Goal: Task Accomplishment & Management: Complete application form

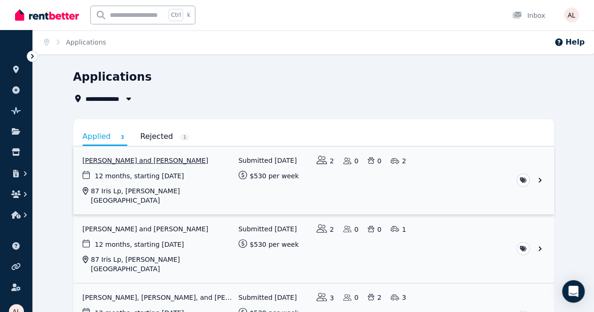
click at [101, 159] on link "View application: Phoebe Howard and Mitchell Colson" at bounding box center [313, 181] width 481 height 68
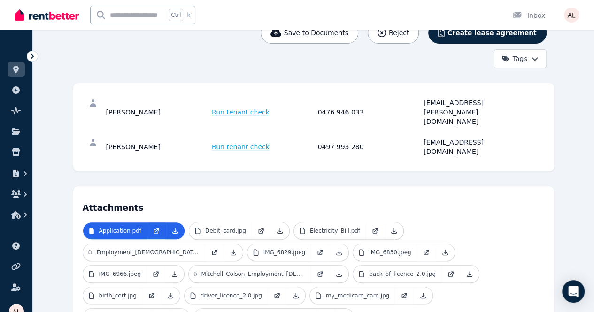
scroll to position [141, 0]
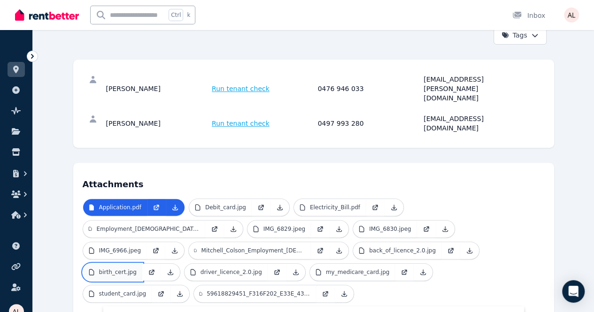
click at [137, 269] on p "birth_cert.jpg" at bounding box center [118, 273] width 38 height 8
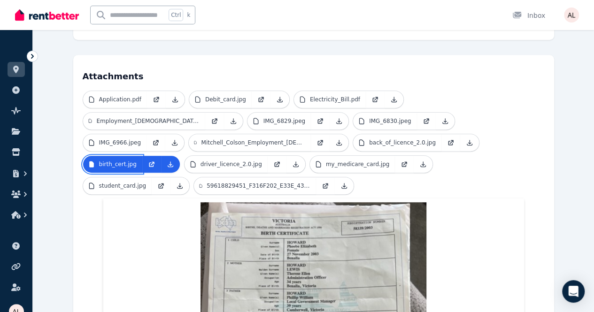
scroll to position [235, 0]
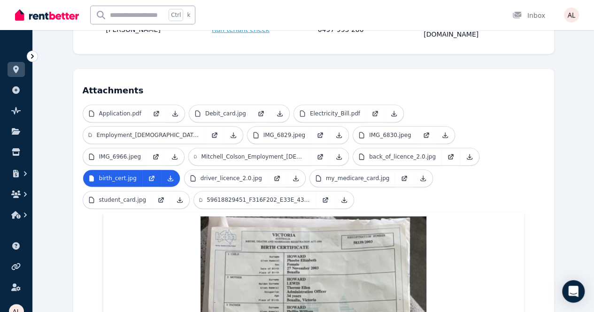
click at [262, 175] on p "driver_licence_2.0.jpg" at bounding box center [232, 179] width 62 height 8
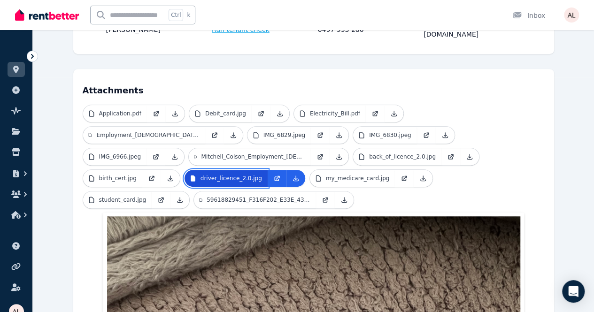
click at [262, 175] on p "driver_licence_2.0.jpg" at bounding box center [232, 179] width 62 height 8
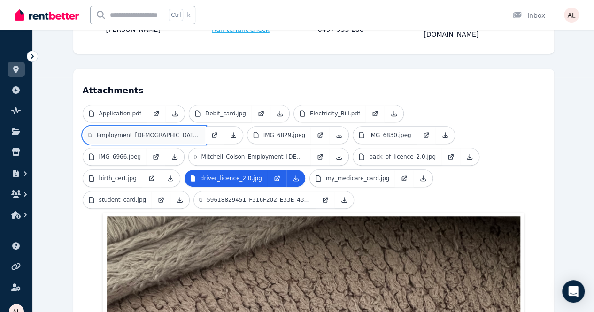
click at [199, 131] on p "Employment_[DEMOGRAPHIC_DATA]_2025_08_01.pdf" at bounding box center [147, 135] width 103 height 8
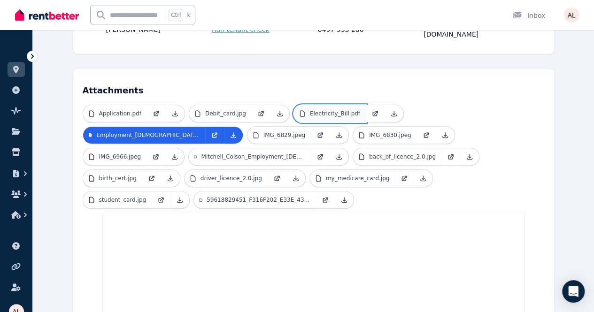
click at [310, 110] on p "Electricity_Bill.pdf" at bounding box center [335, 114] width 50 height 8
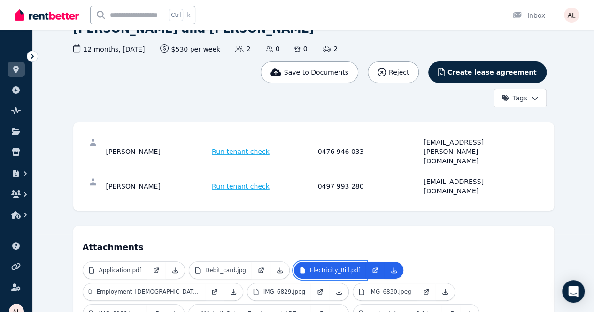
scroll to position [141, 0]
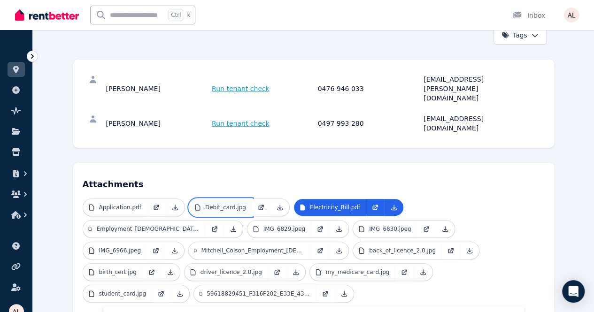
click at [189, 199] on link "Debit_card.jpg" at bounding box center [220, 207] width 62 height 17
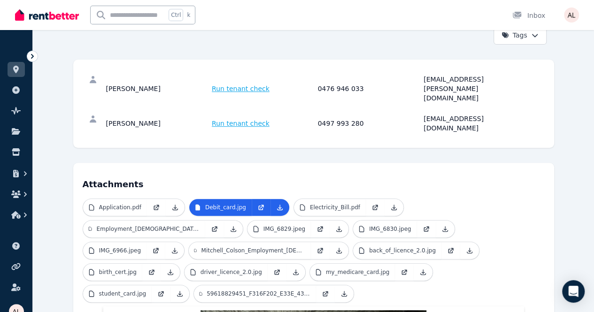
click at [83, 199] on ul "Application.pdf Debit_card.jpg Electricity_Bill.pdf Employment_[DEMOGRAPHIC_DAT…" at bounding box center [314, 253] width 462 height 108
click at [99, 204] on p "Application.pdf" at bounding box center [120, 208] width 42 height 8
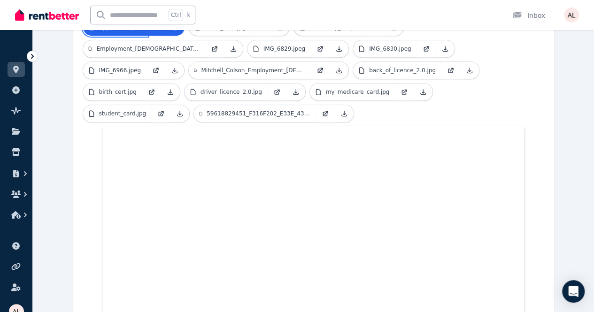
scroll to position [329, 0]
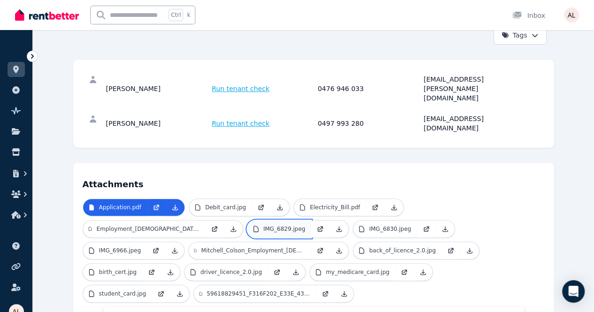
click at [263, 225] on p "IMG_6829.jpeg" at bounding box center [284, 229] width 42 height 8
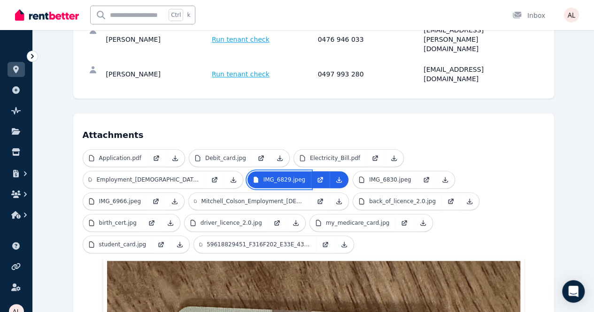
scroll to position [188, 0]
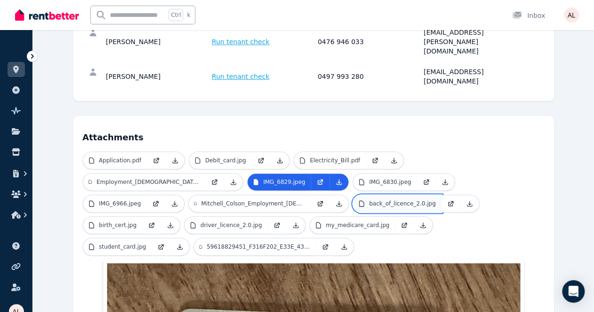
click at [358, 200] on icon at bounding box center [362, 204] width 8 height 8
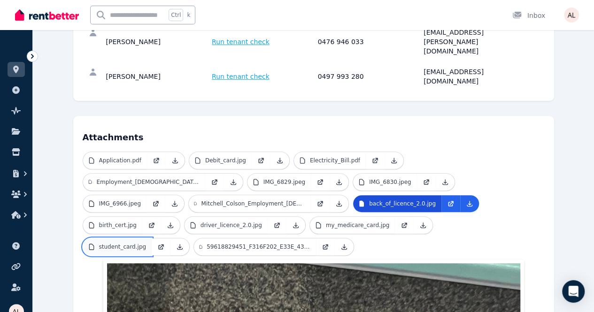
click at [83, 239] on link "student_card.jpg" at bounding box center [117, 247] width 69 height 17
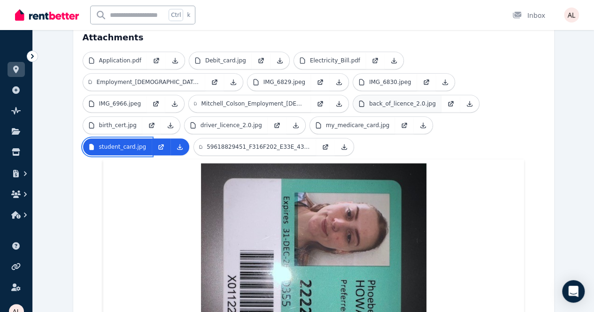
scroll to position [282, 0]
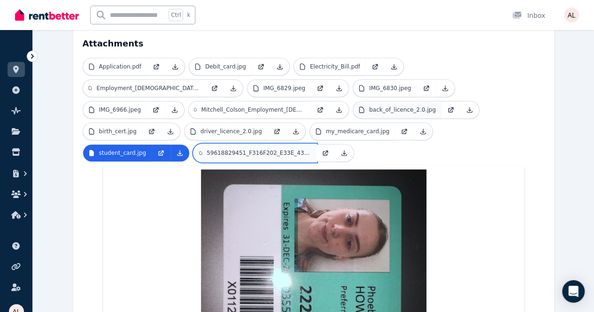
click at [196, 145] on link "59618829451_F316F202_E33E_439C_BBF1_2489D1DF1ED1.jpeg" at bounding box center [255, 153] width 122 height 17
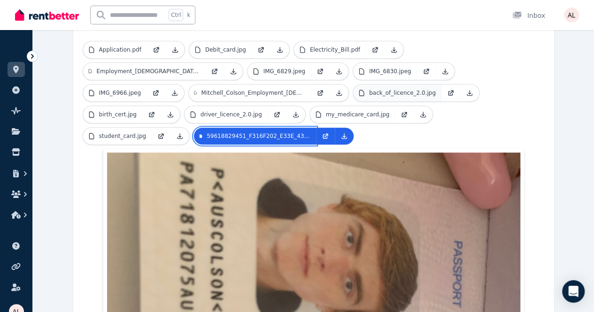
scroll to position [235, 0]
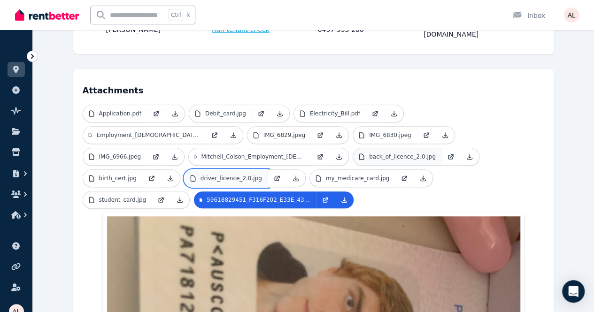
click at [262, 175] on p "driver_licence_2.0.jpg" at bounding box center [232, 179] width 62 height 8
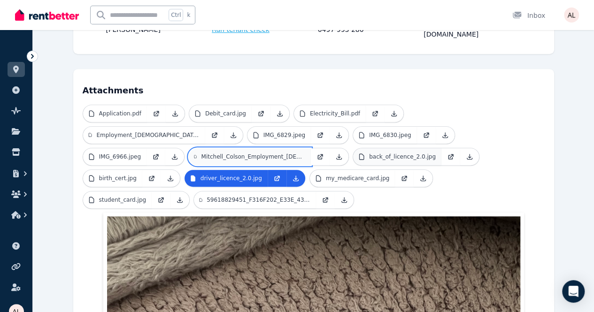
click at [305, 153] on p "Mitchell_Colson_Employment_[DEMOGRAPHIC_DATA]_15_06_2024.pdf" at bounding box center [253, 157] width 104 height 8
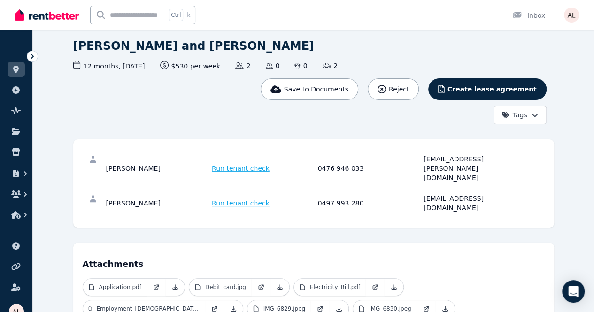
scroll to position [94, 0]
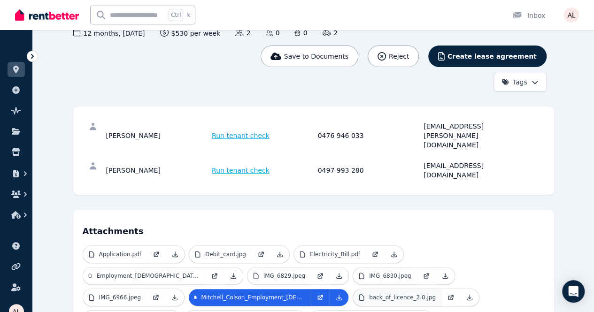
click at [256, 246] on ul "Application.pdf Debit_card.jpg Electricity_Bill.pdf Employment_[DEMOGRAPHIC_DAT…" at bounding box center [314, 300] width 462 height 108
click at [93, 295] on icon at bounding box center [91, 298] width 4 height 6
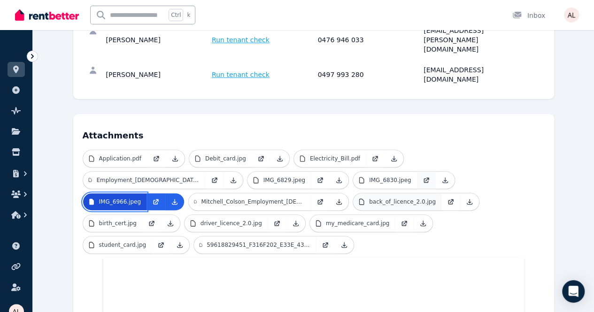
scroll to position [188, 0]
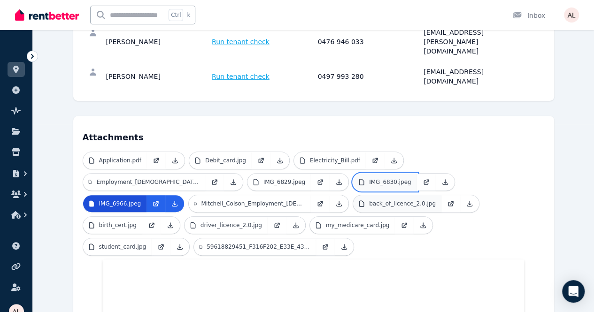
click at [369, 178] on p "IMG_6830.jpeg" at bounding box center [390, 182] width 42 height 8
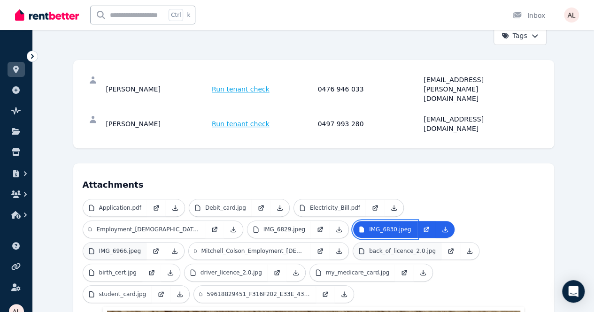
scroll to position [141, 0]
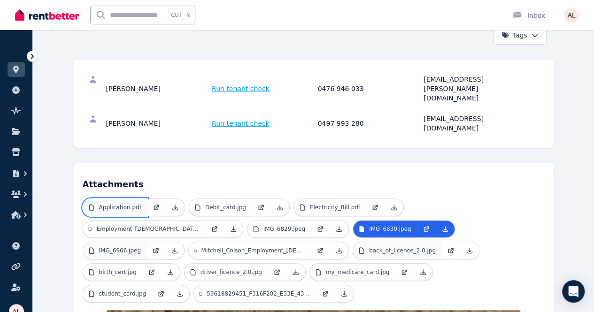
click at [99, 204] on p "Application.pdf" at bounding box center [120, 208] width 42 height 8
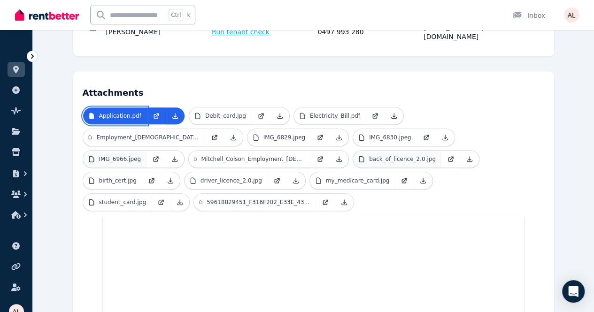
scroll to position [235, 0]
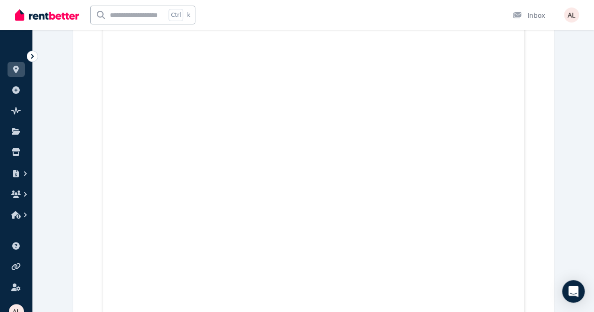
scroll to position [2630, 0]
